Goal: Transaction & Acquisition: Download file/media

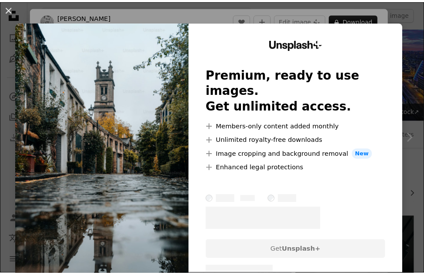
scroll to position [131, 0]
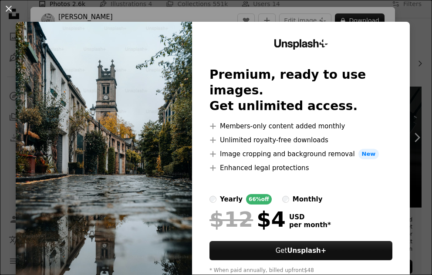
click at [412, 12] on div "An X shape Unsplash+ Premium, ready to use images. Get unlimited access. A plus…" at bounding box center [216, 137] width 432 height 275
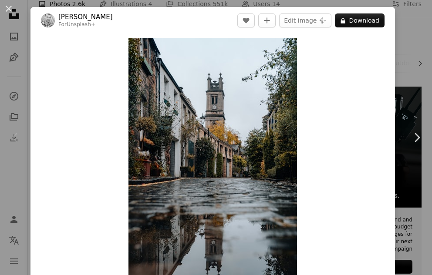
click at [404, 20] on div "An X shape Chevron left Chevron right [PERSON_NAME] For Unsplash+ A heart A plu…" at bounding box center [216, 137] width 432 height 275
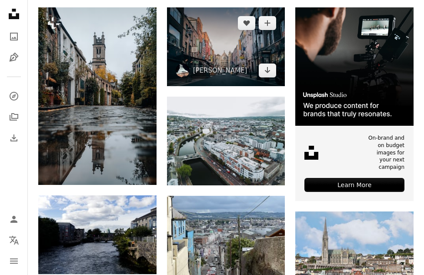
scroll to position [218, 0]
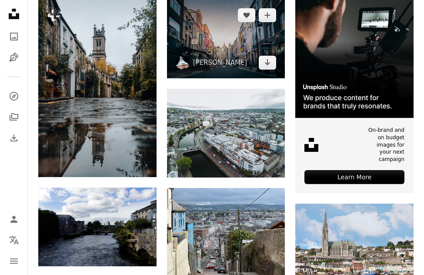
click at [217, 50] on img at bounding box center [226, 39] width 118 height 79
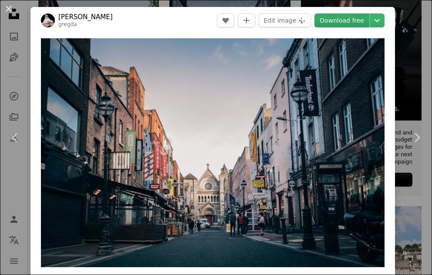
click at [339, 21] on link "Download free" at bounding box center [341, 20] width 55 height 14
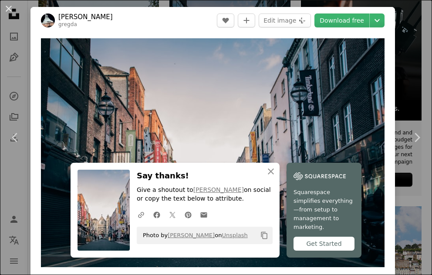
click at [402, 16] on div "An X shape Chevron left Chevron right An X shape Close Say thanks! Give a shout…" at bounding box center [216, 137] width 432 height 275
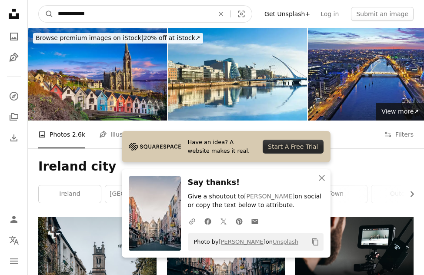
drag, startPoint x: 76, startPoint y: 14, endPoint x: 18, endPoint y: 13, distance: 57.4
type input "**********"
click at [39, 6] on button "A magnifying glass" at bounding box center [46, 14] width 15 height 17
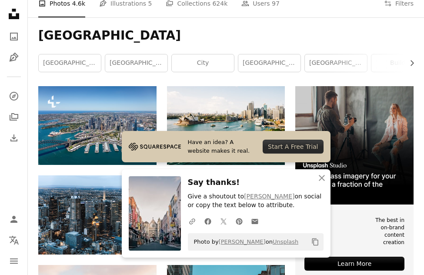
scroll to position [131, 0]
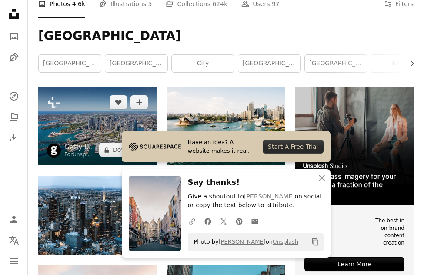
click at [105, 123] on img at bounding box center [97, 126] width 118 height 79
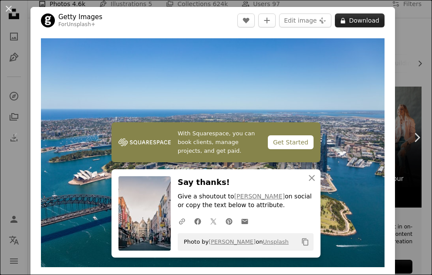
click at [364, 20] on button "A lock Download" at bounding box center [360, 20] width 50 height 14
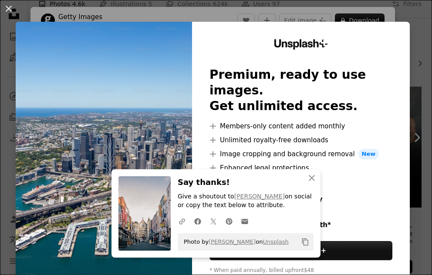
click at [414, 31] on div "An X shape An X shape Close Say thanks! Give a shoutout to [PERSON_NAME] on soc…" at bounding box center [216, 137] width 432 height 275
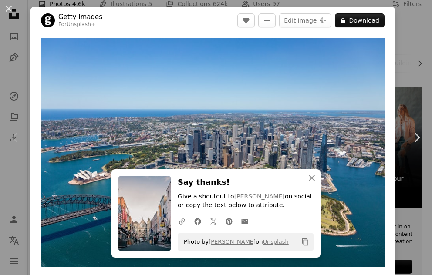
click at [402, 23] on div "An X shape Chevron left Chevron right An X shape Close Say thanks! Give a shout…" at bounding box center [216, 137] width 432 height 275
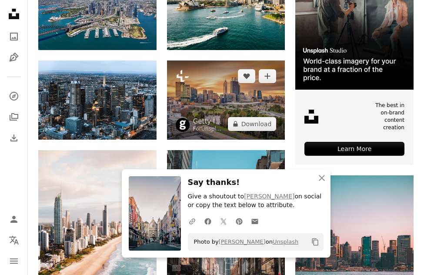
scroll to position [261, 0]
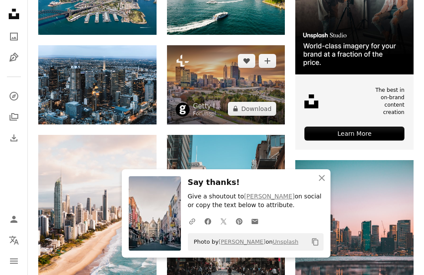
click at [217, 89] on img at bounding box center [226, 84] width 118 height 79
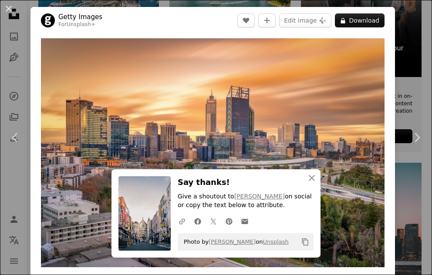
click at [402, 40] on div "An X shape Chevron left Chevron right An X shape Close Say thanks! Give a shout…" at bounding box center [216, 137] width 432 height 275
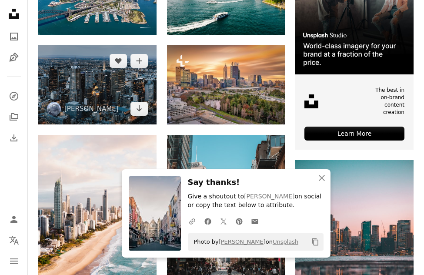
click at [112, 89] on img at bounding box center [97, 84] width 118 height 79
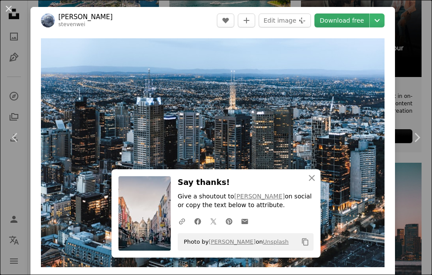
click at [339, 22] on link "Download free" at bounding box center [341, 20] width 55 height 14
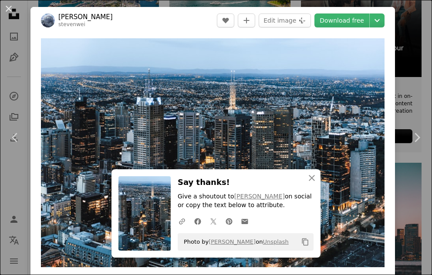
click at [399, 22] on div "An X shape Chevron left Chevron right An X shape Close Say thanks! Give a shout…" at bounding box center [216, 137] width 432 height 275
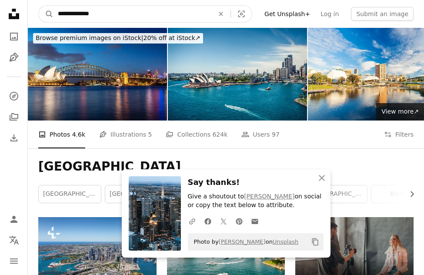
click at [79, 14] on input "**********" at bounding box center [133, 14] width 158 height 17
drag, startPoint x: 80, startPoint y: 14, endPoint x: 30, endPoint y: 13, distance: 50.1
type input "**********"
click button "A magnifying glass" at bounding box center [46, 14] width 15 height 17
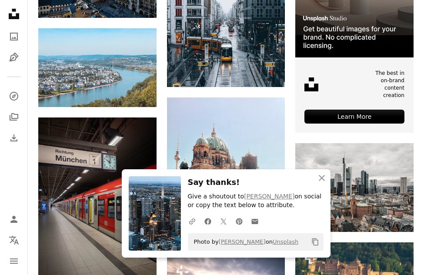
scroll to position [348, 0]
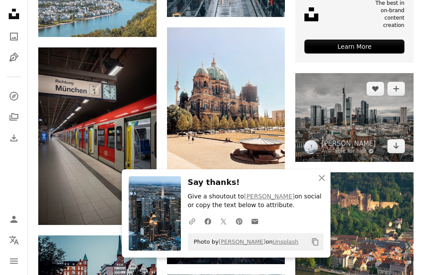
click at [335, 119] on img at bounding box center [354, 117] width 118 height 89
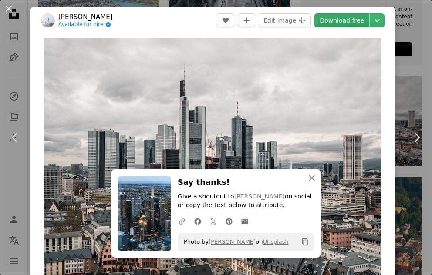
click at [350, 22] on link "Download free" at bounding box center [341, 20] width 55 height 14
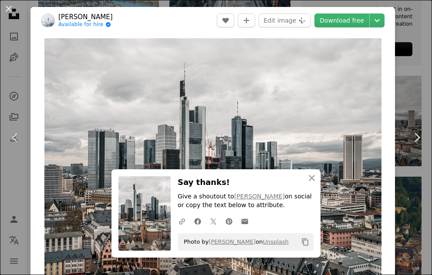
click at [404, 27] on div "An X shape Chevron left Chevron right An X shape Close Say thanks! Give a shout…" at bounding box center [216, 137] width 432 height 275
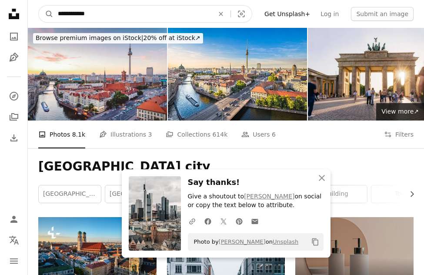
drag, startPoint x: 80, startPoint y: 14, endPoint x: 17, endPoint y: 7, distance: 63.5
type input "*******"
click button "A magnifying glass" at bounding box center [46, 14] width 15 height 17
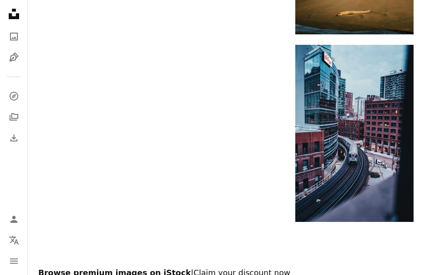
scroll to position [1392, 0]
